Goal: Task Accomplishment & Management: Manage account settings

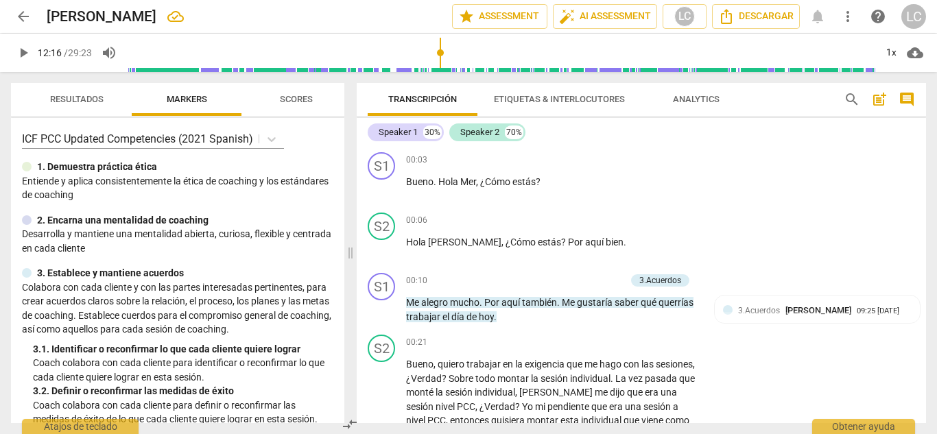
scroll to position [2669, 0]
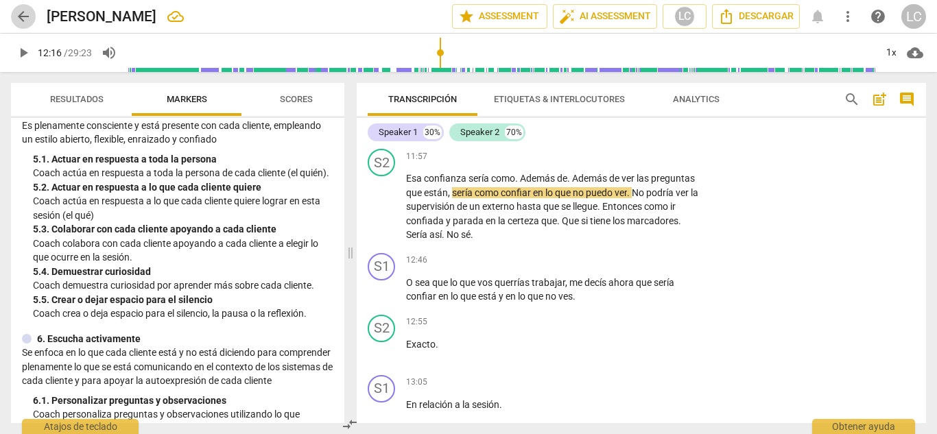
click at [17, 17] on span "arrow_back" at bounding box center [23, 16] width 16 height 16
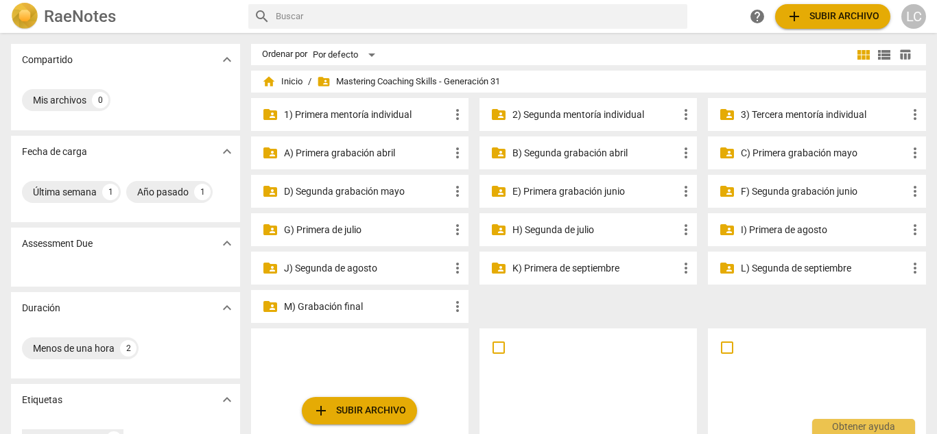
click at [805, 113] on p "3) Tercera mentoría individual" at bounding box center [823, 115] width 165 height 14
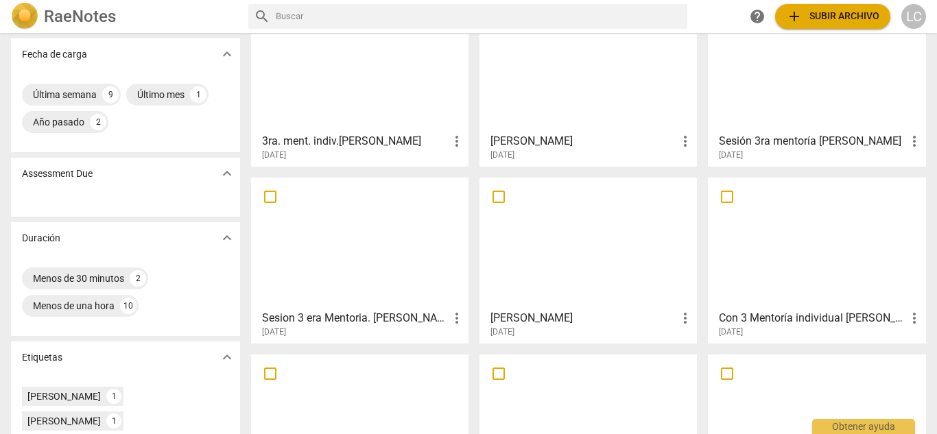
scroll to position [104, 0]
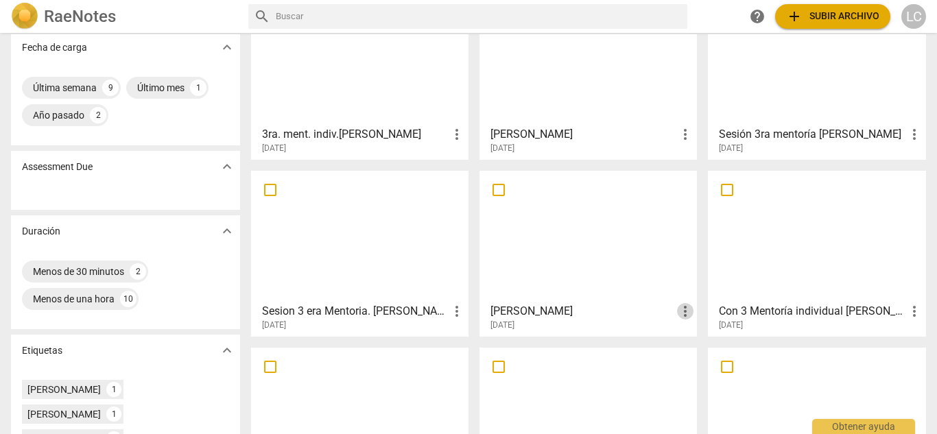
click at [681, 307] on span "more_vert" at bounding box center [685, 311] width 16 height 16
click at [577, 198] on div at bounding box center [468, 217] width 937 height 434
click at [561, 233] on div at bounding box center [588, 236] width 208 height 121
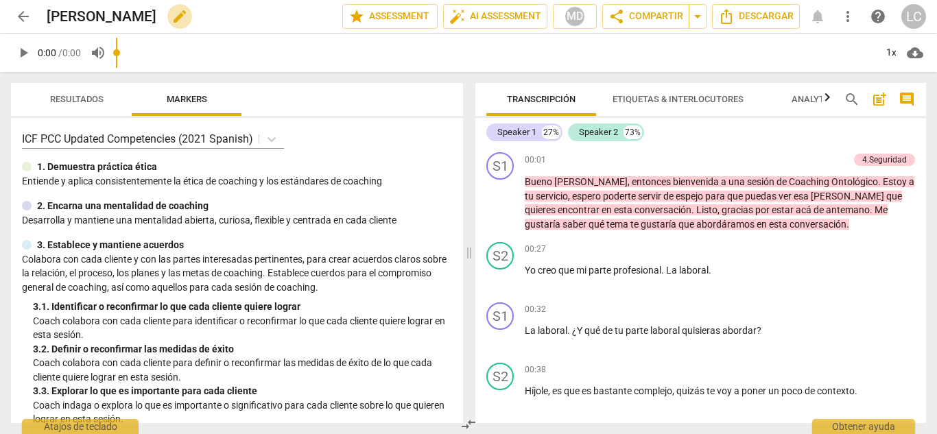
click at [172, 16] on span "edit" at bounding box center [180, 16] width 16 height 16
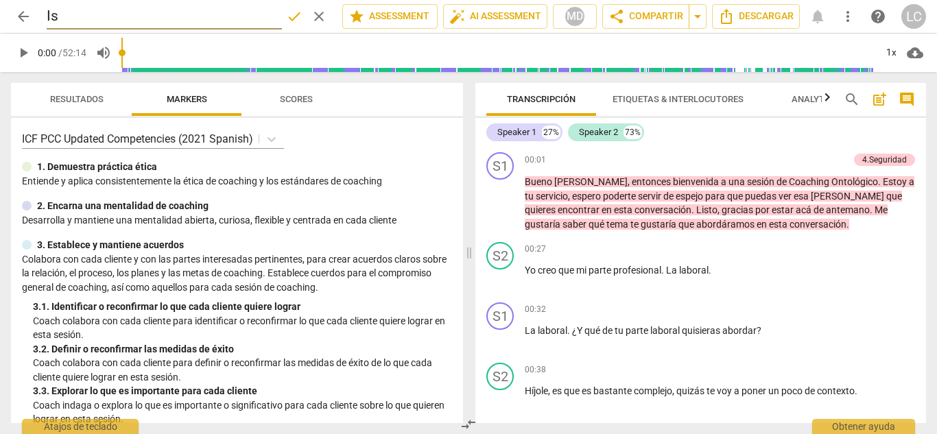
type input "I"
type input "[PERSON_NAME]"
click at [288, 16] on span "done" at bounding box center [294, 16] width 16 height 16
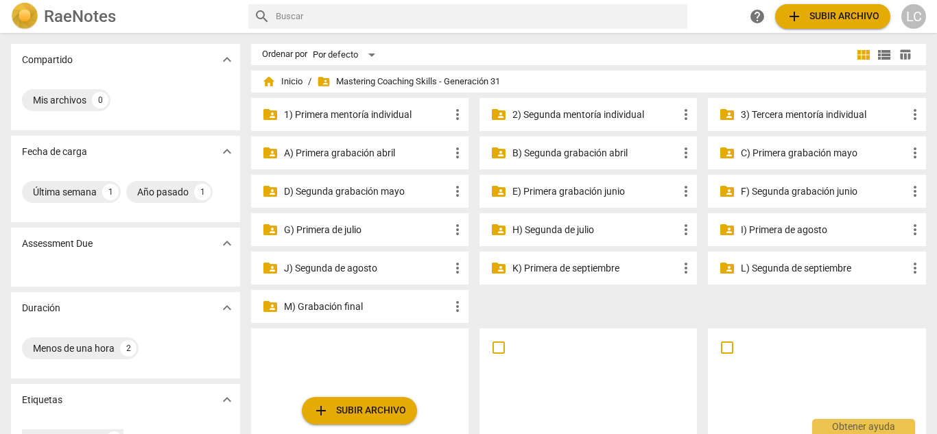
click at [807, 110] on p "3) Tercera mentoría individual" at bounding box center [823, 115] width 165 height 14
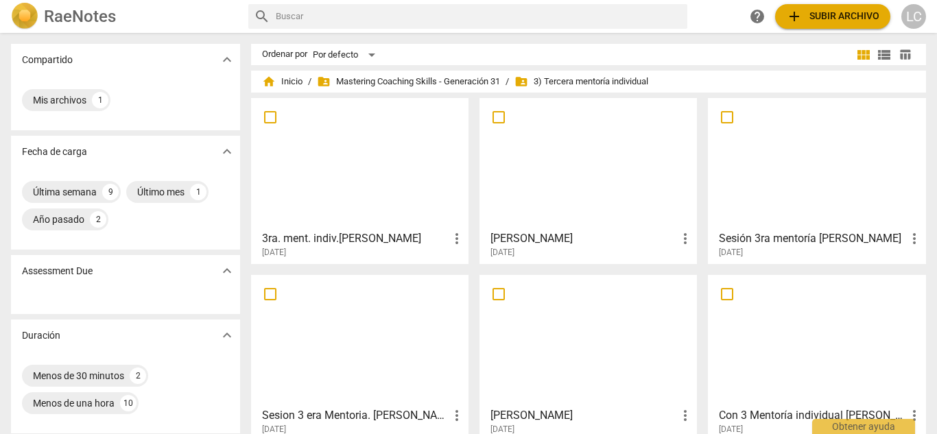
click at [591, 353] on div at bounding box center [588, 340] width 208 height 121
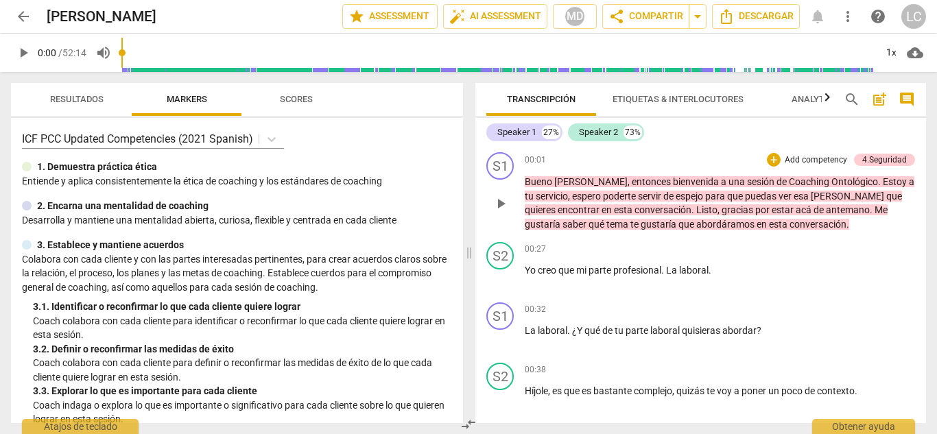
click at [878, 180] on span "." at bounding box center [880, 181] width 5 height 11
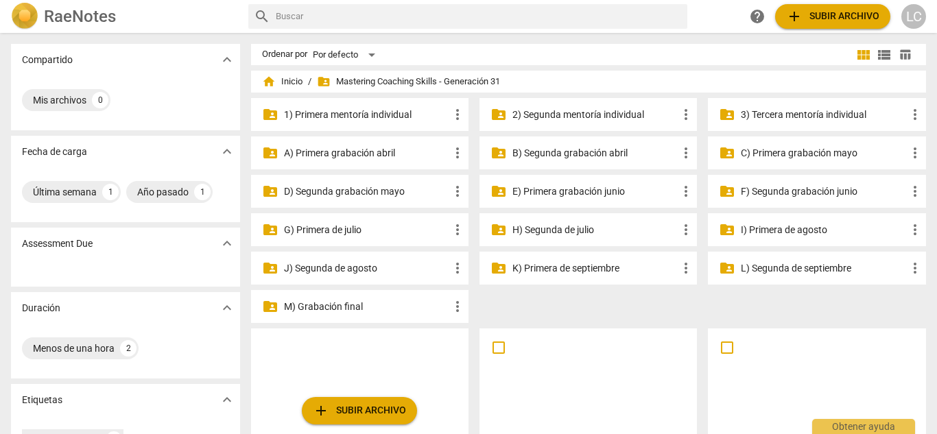
click at [820, 119] on p "3) Tercera mentoría individual" at bounding box center [823, 115] width 165 height 14
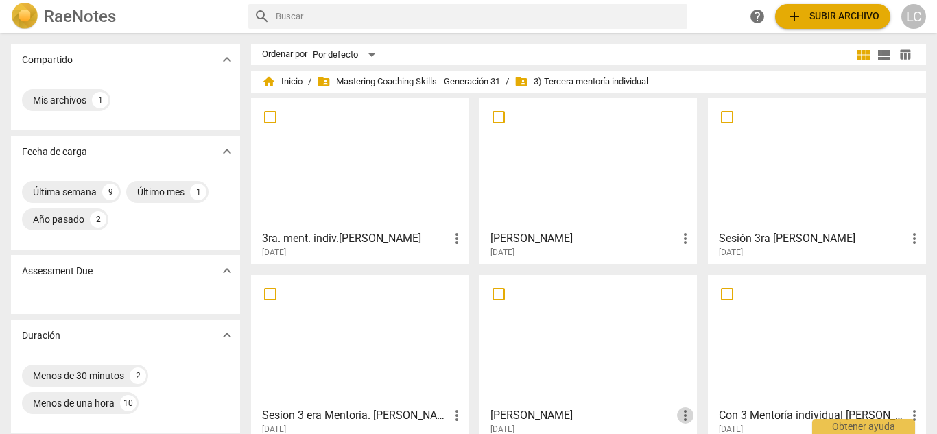
click at [683, 418] on span "more_vert" at bounding box center [685, 416] width 16 height 16
click at [693, 399] on li "Borrar" at bounding box center [700, 401] width 52 height 33
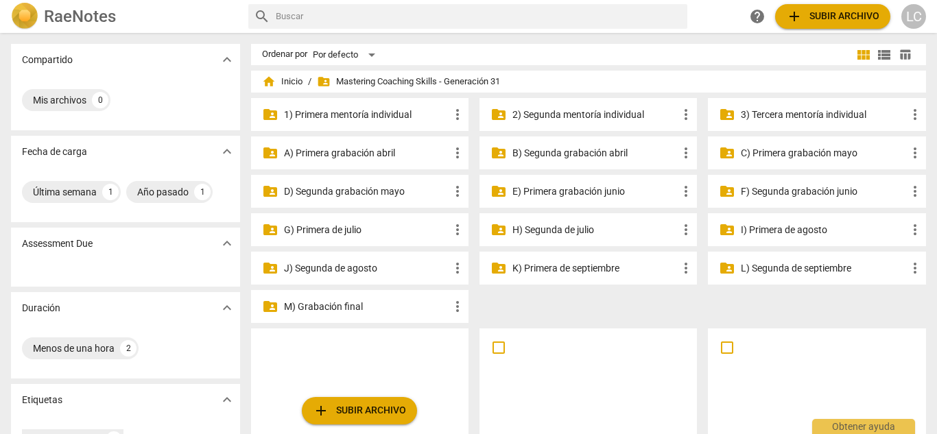
click at [803, 116] on p "3) Tercera mentoría individual" at bounding box center [823, 115] width 165 height 14
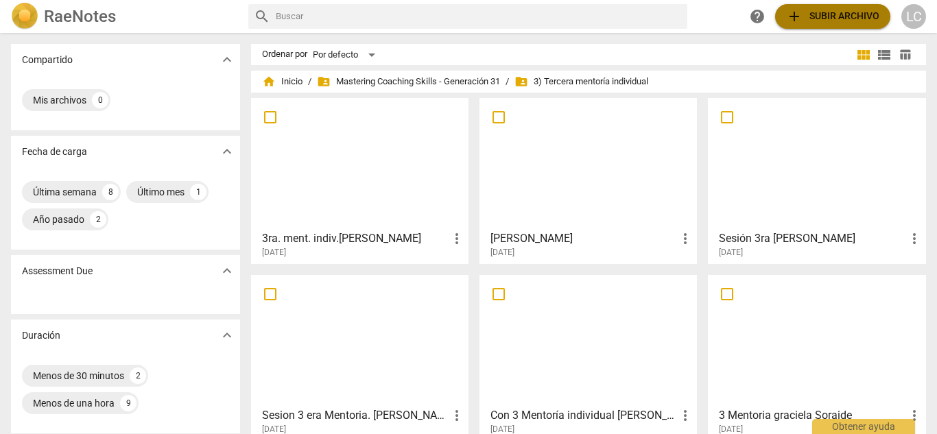
click at [832, 18] on span "add Subir archivo" at bounding box center [832, 16] width 93 height 16
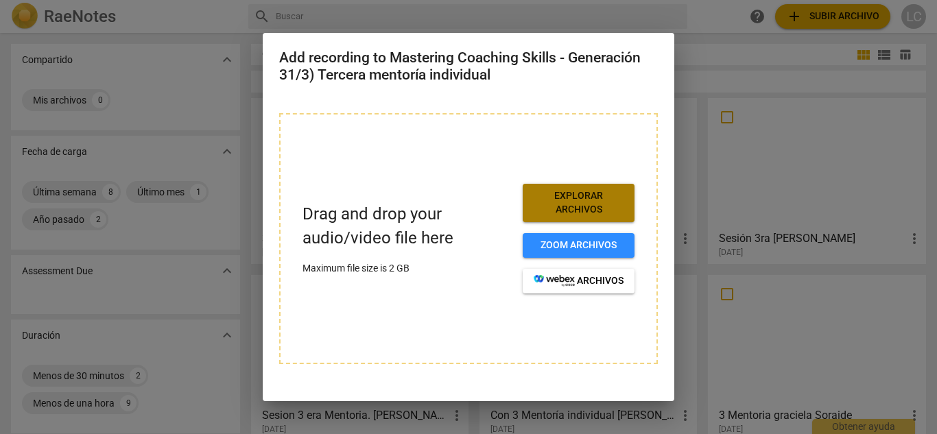
click at [562, 205] on span "Explorar archivos" at bounding box center [579, 202] width 90 height 27
click at [565, 197] on span "Explorar archivos" at bounding box center [579, 202] width 90 height 27
click at [744, 226] on div at bounding box center [468, 217] width 937 height 434
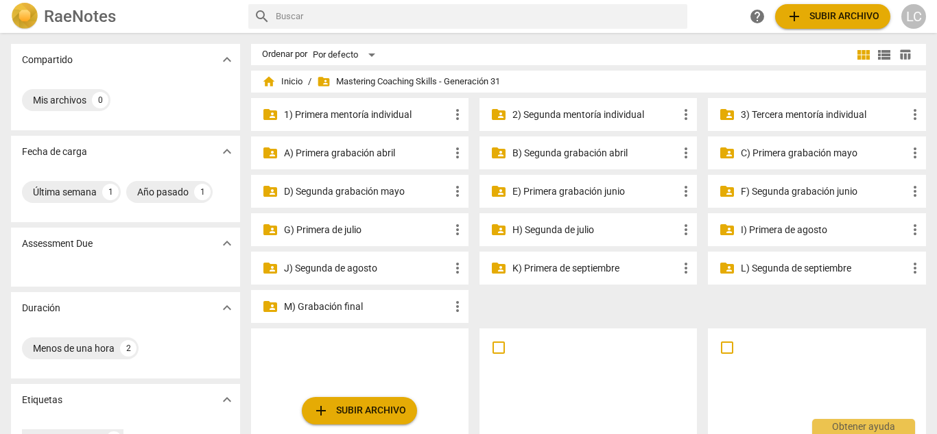
click at [830, 115] on p "3) Tercera mentoría individual" at bounding box center [823, 115] width 165 height 14
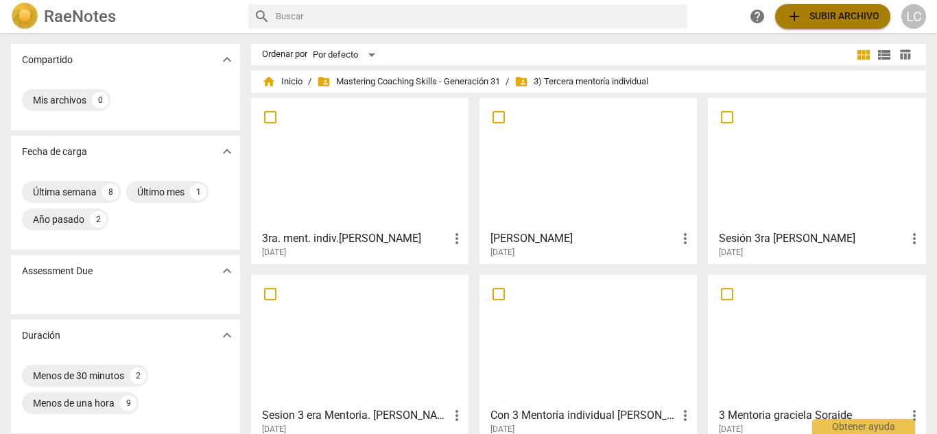
click at [809, 11] on span "add Subir archivo" at bounding box center [832, 16] width 93 height 16
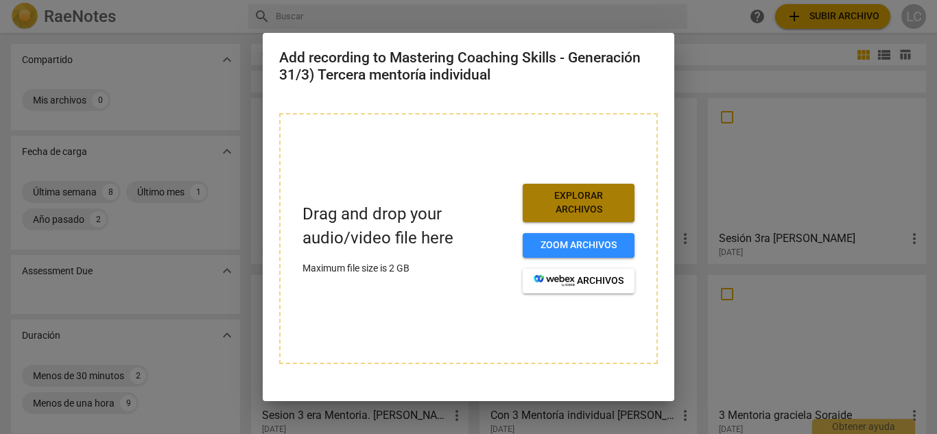
click at [589, 191] on span "Explorar archivos" at bounding box center [579, 202] width 90 height 27
click at [603, 198] on span "Explorar archivos" at bounding box center [579, 202] width 90 height 27
click at [262, 132] on div at bounding box center [468, 217] width 937 height 434
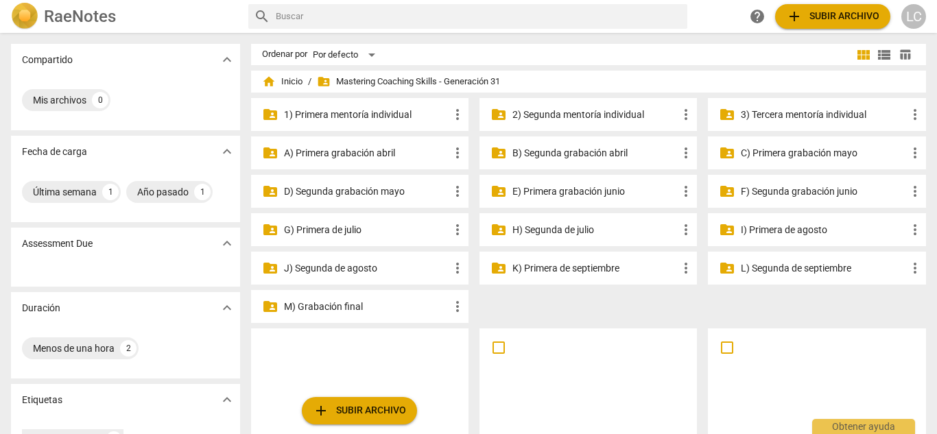
click at [814, 119] on p "3) Tercera mentoría individual" at bounding box center [823, 115] width 165 height 14
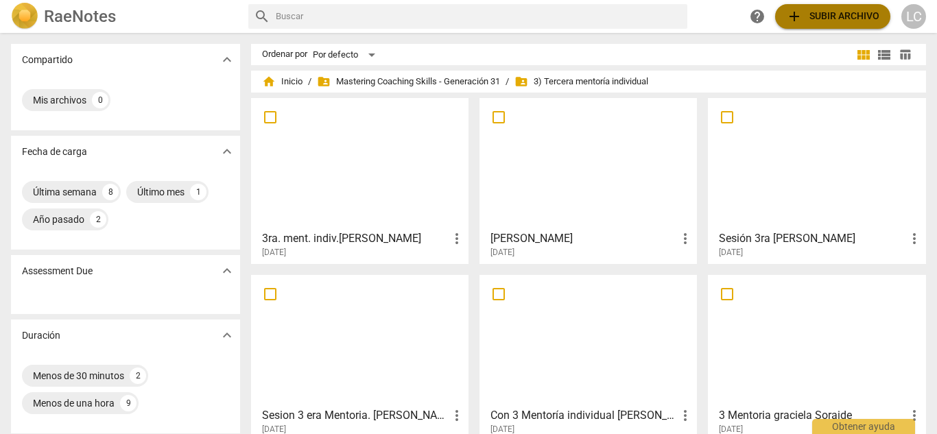
click at [830, 8] on button "add Subir archivo" at bounding box center [832, 16] width 115 height 25
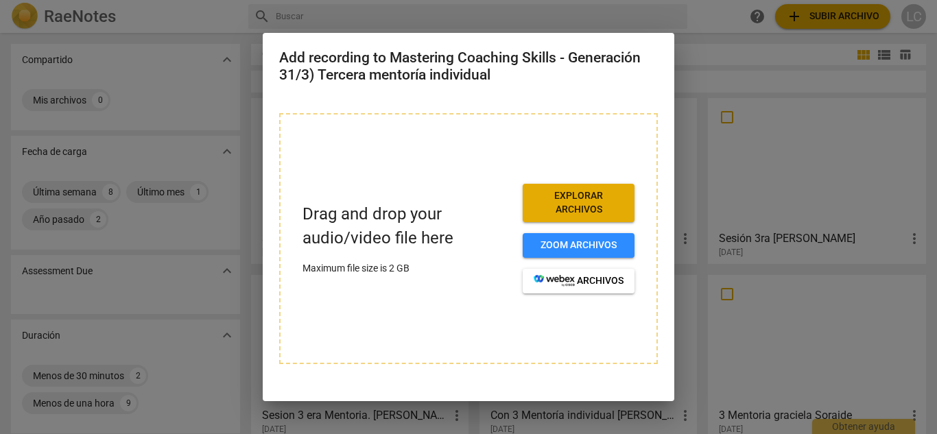
click at [546, 209] on span "Explorar archivos" at bounding box center [579, 202] width 90 height 27
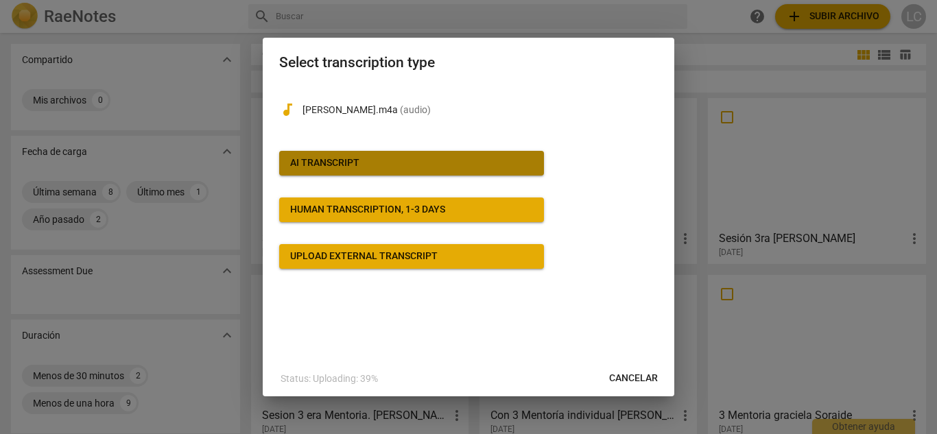
click at [479, 167] on span "AI Transcript" at bounding box center [411, 163] width 243 height 14
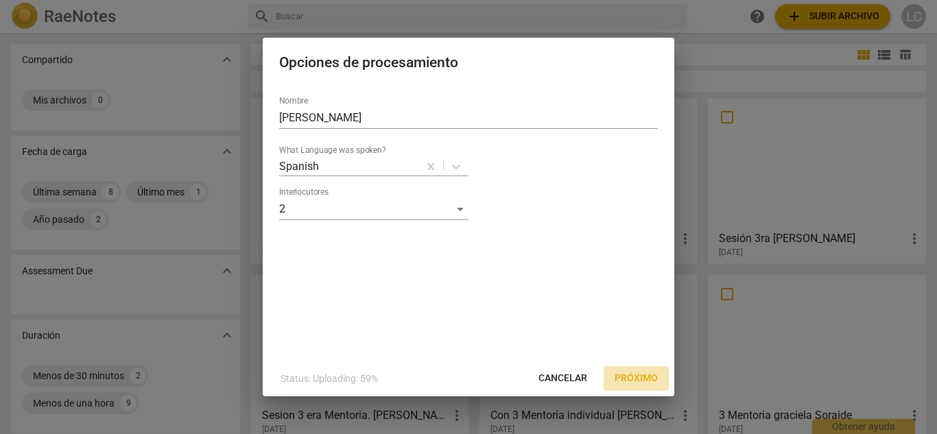
click at [641, 374] on span "Próximo" at bounding box center [636, 379] width 43 height 14
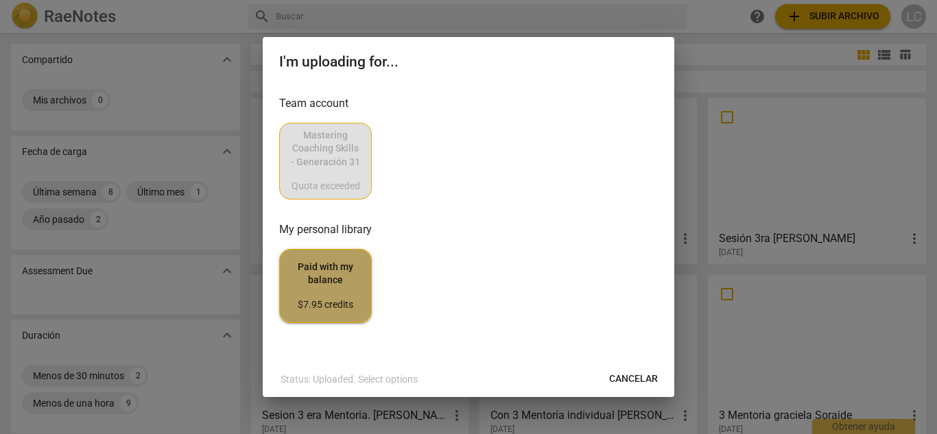
click at [316, 276] on span "Paid with my balance $7.95 credits" at bounding box center [325, 286] width 69 height 51
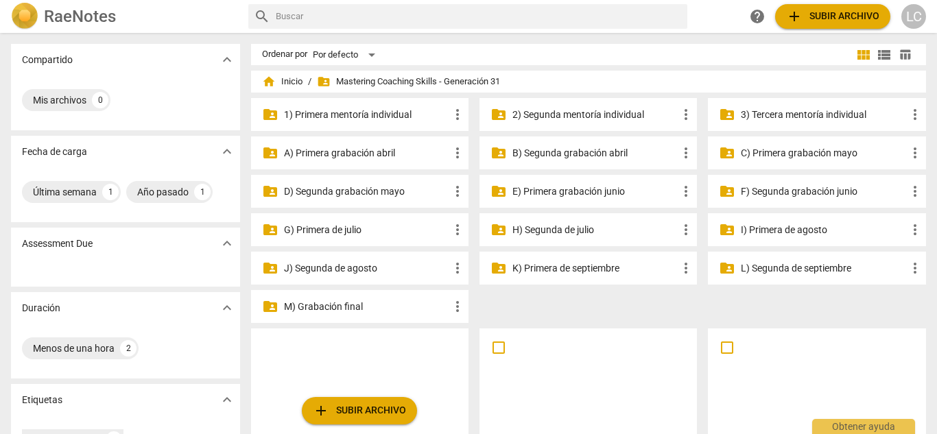
click at [535, 231] on p "H) Segunda de julio" at bounding box center [594, 230] width 165 height 14
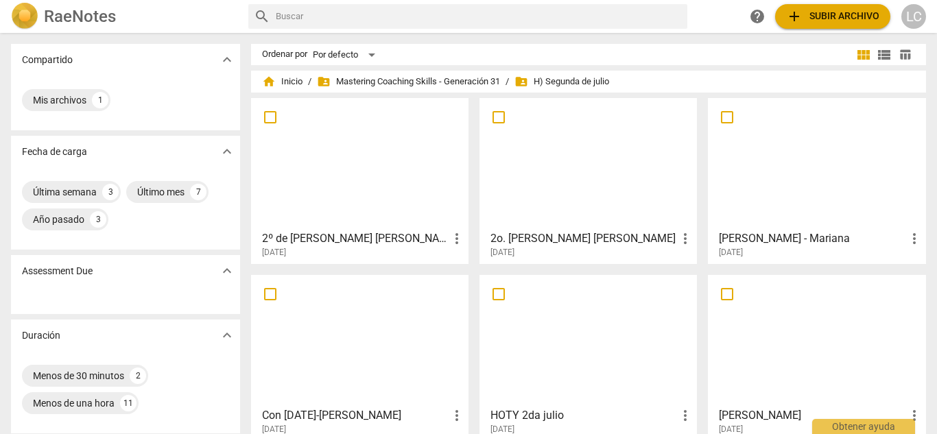
click at [781, 336] on div at bounding box center [817, 340] width 208 height 121
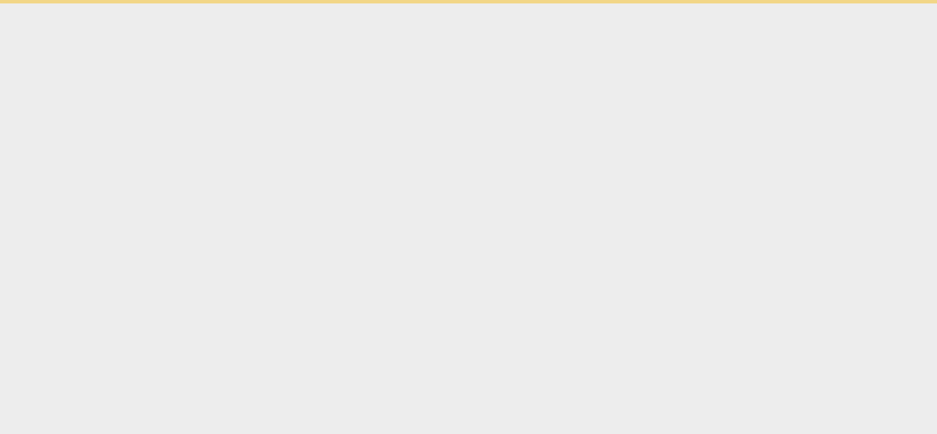
click at [781, 3] on html "Obtener ayuda" at bounding box center [468, 1] width 937 height 3
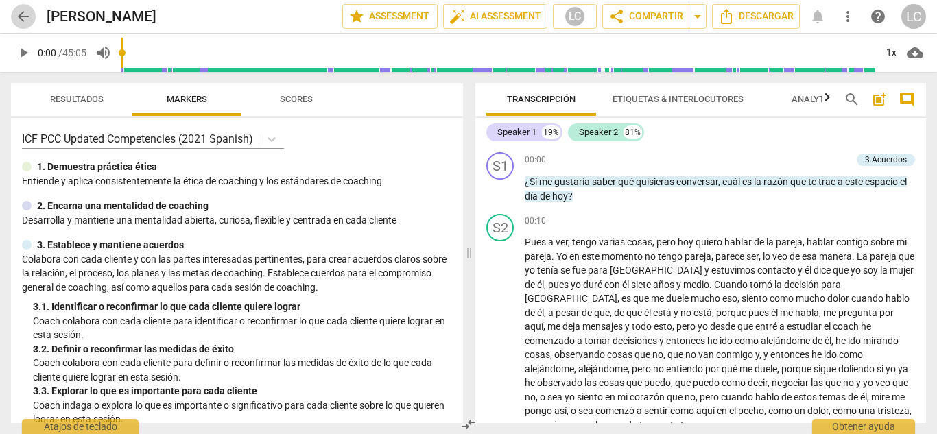
click at [23, 17] on span "arrow_back" at bounding box center [23, 16] width 16 height 16
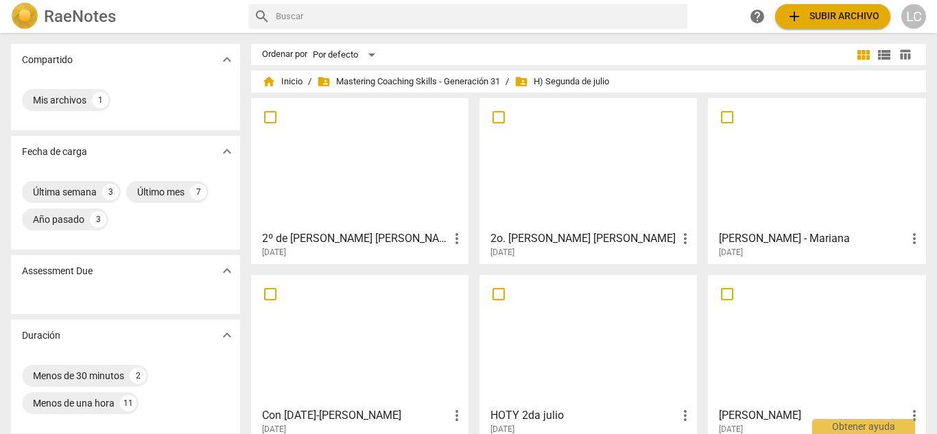
click at [23, 17] on img at bounding box center [24, 16] width 27 height 27
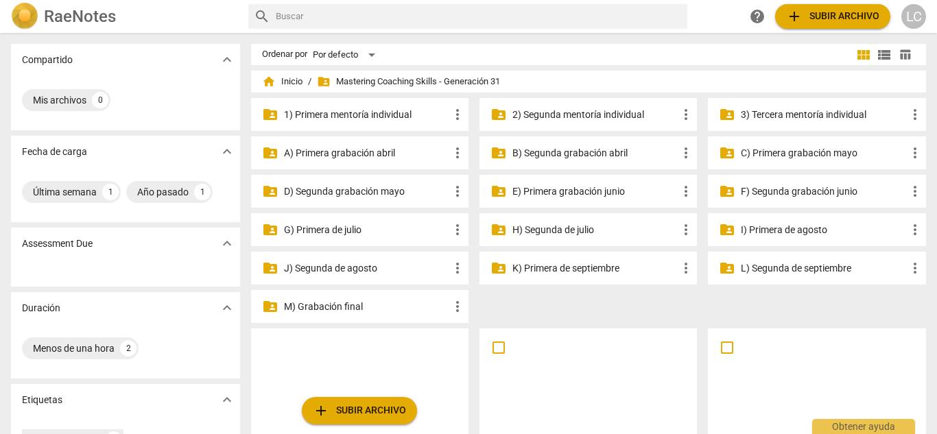
click at [381, 227] on p "G) Primera de julio" at bounding box center [366, 230] width 165 height 14
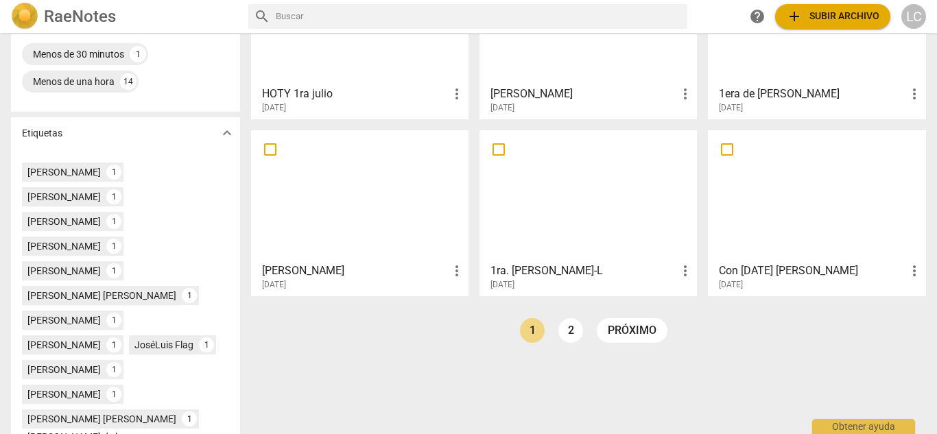
scroll to position [325, 0]
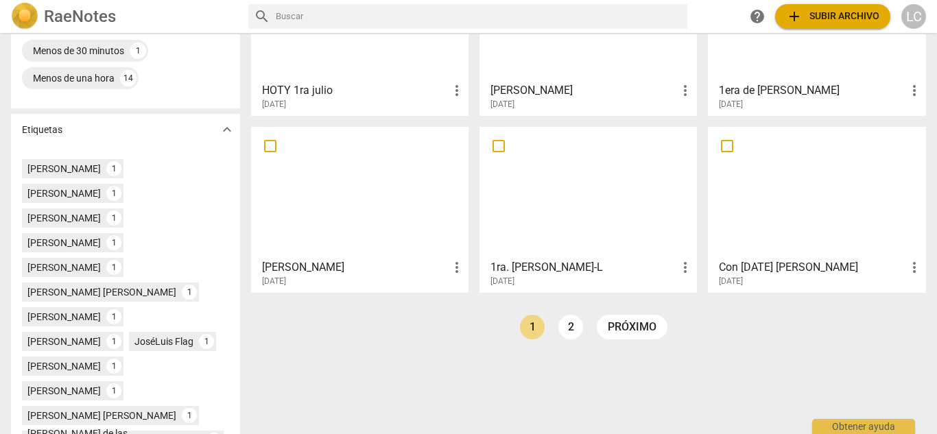
click at [371, 196] on div at bounding box center [360, 192] width 208 height 121
